Goal: Navigation & Orientation: Find specific page/section

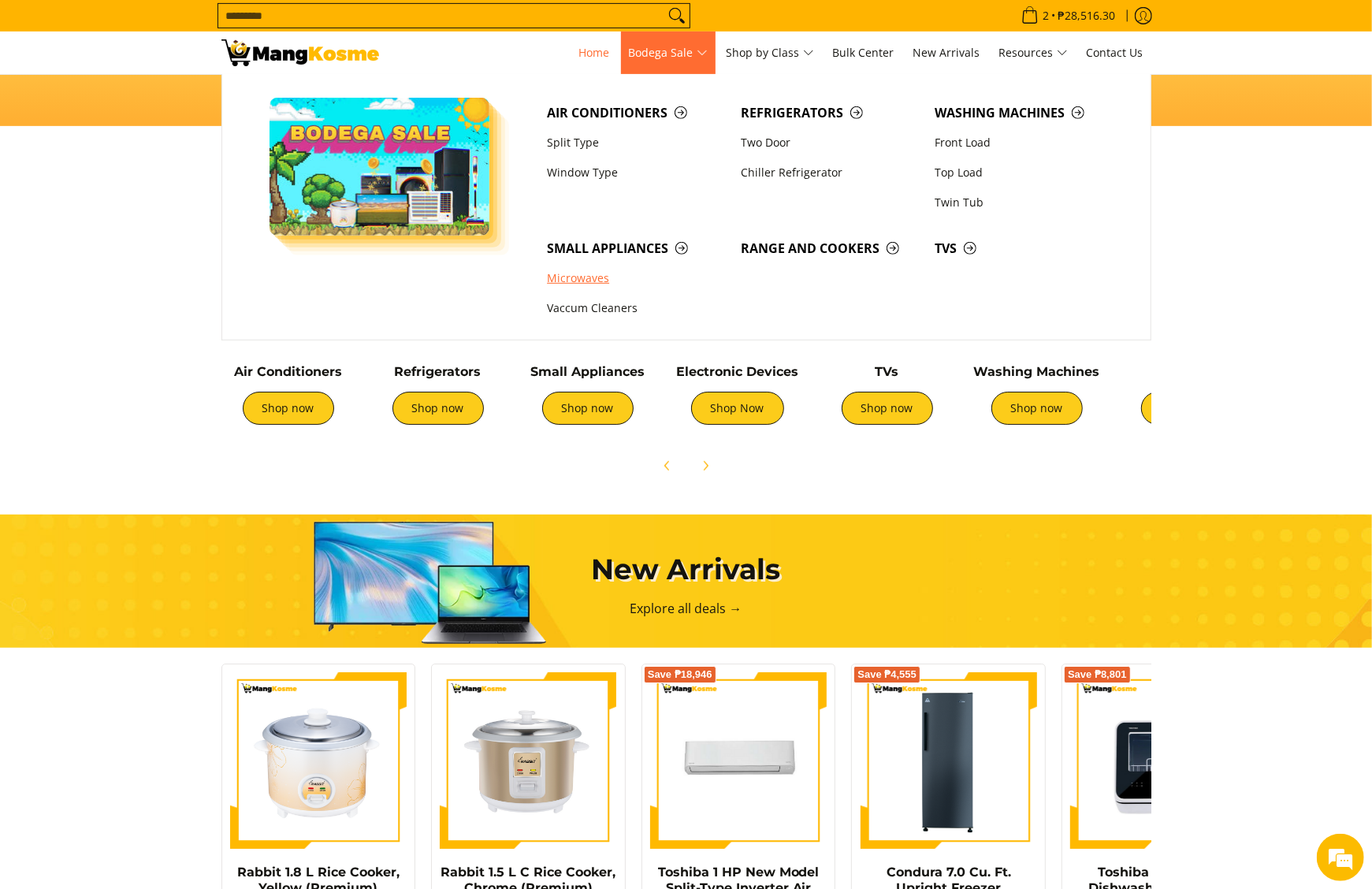
click at [585, 282] on link "Microwaves" at bounding box center [636, 279] width 194 height 30
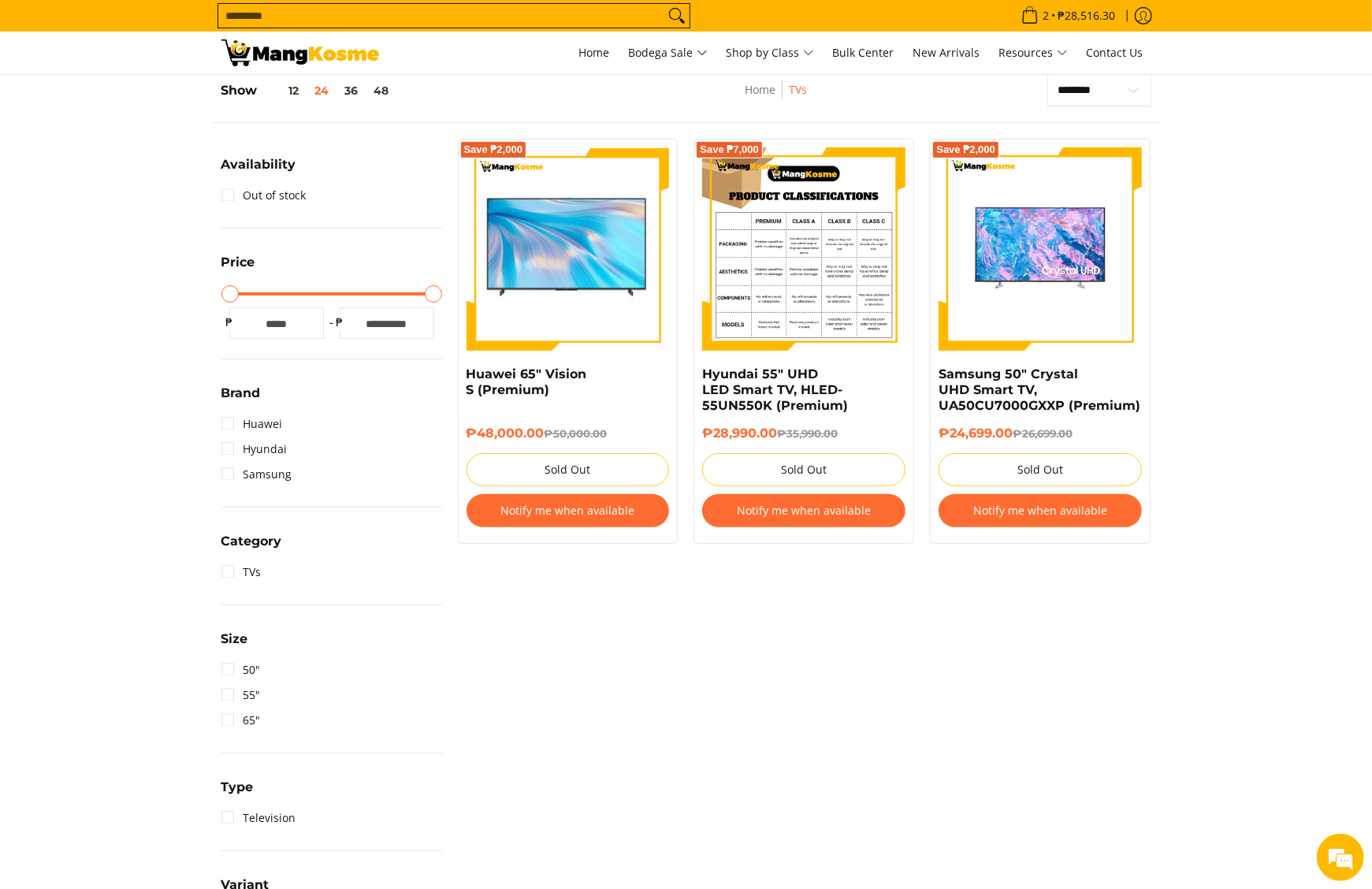
scroll to position [472, 0]
